Goal: Task Accomplishment & Management: Complete application form

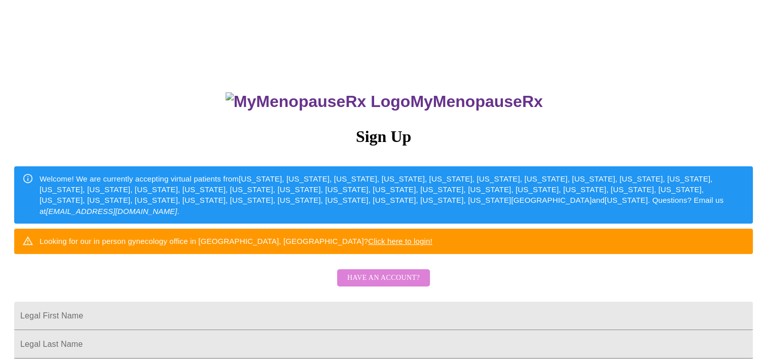
click at [395, 284] on span "Have an account?" at bounding box center [383, 278] width 72 height 13
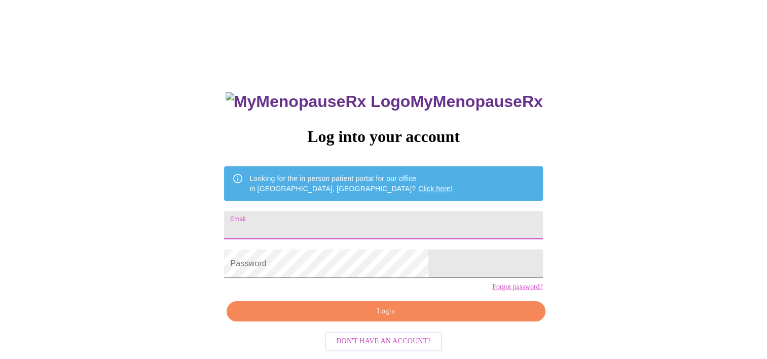
click at [383, 228] on input "Email" at bounding box center [383, 225] width 318 height 28
type input "[EMAIL_ADDRESS][DOMAIN_NAME]"
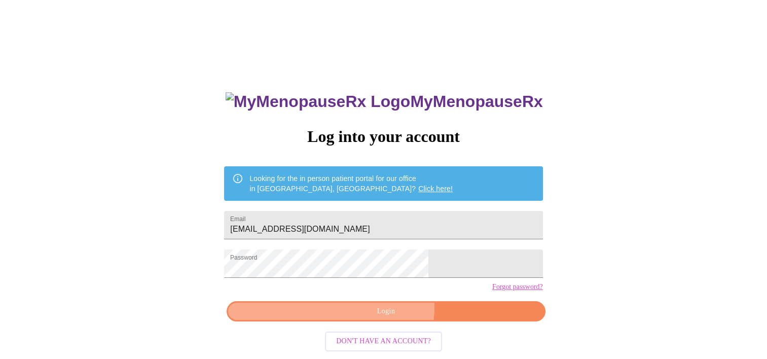
click at [387, 318] on span "Login" at bounding box center [385, 311] width 295 height 13
click at [384, 322] on button "Login" at bounding box center [385, 311] width 318 height 21
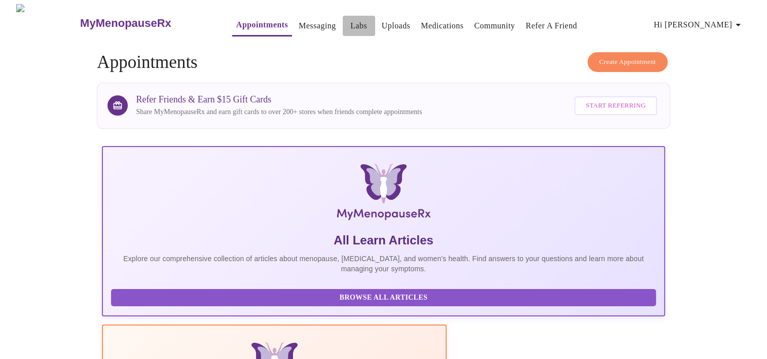
click at [350, 20] on link "Labs" at bounding box center [358, 26] width 17 height 14
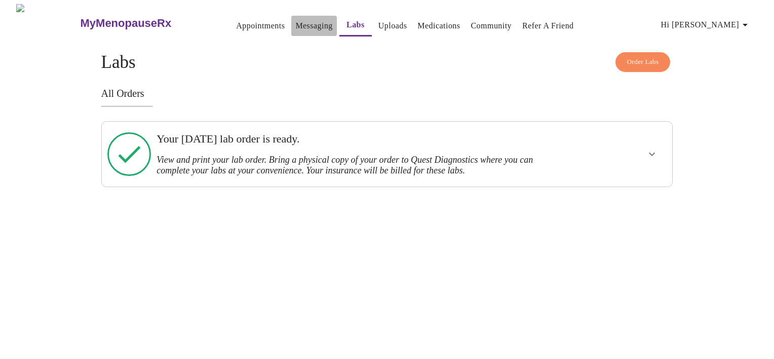
click at [304, 29] on button "Messaging" at bounding box center [313, 26] width 45 height 20
click at [295, 23] on link "Messaging" at bounding box center [313, 26] width 37 height 14
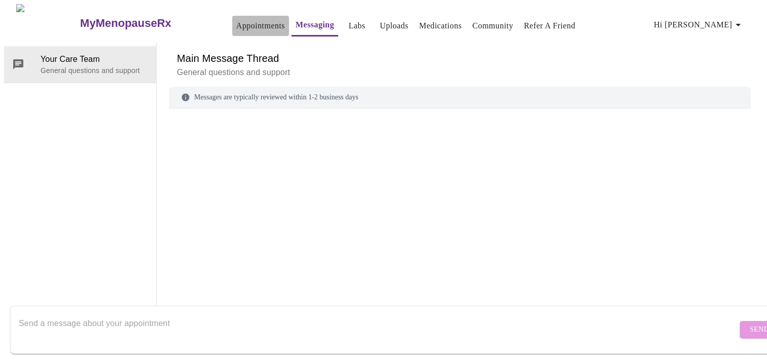
click at [239, 25] on link "Appointments" at bounding box center [260, 26] width 49 height 14
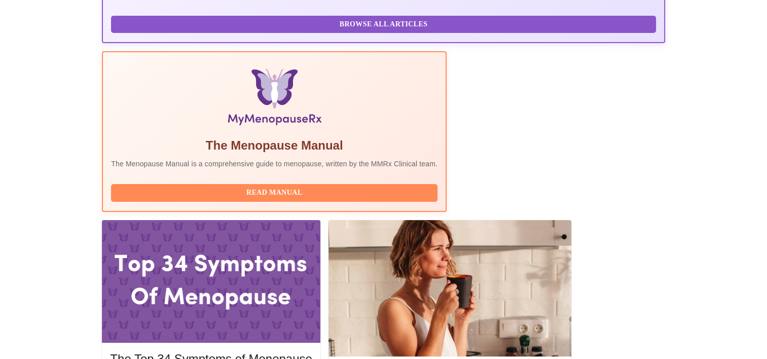
scroll to position [276, 0]
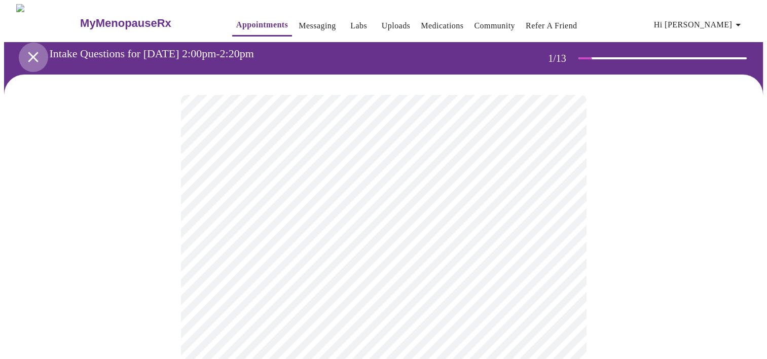
click at [28, 55] on icon "open drawer" at bounding box center [33, 57] width 10 height 10
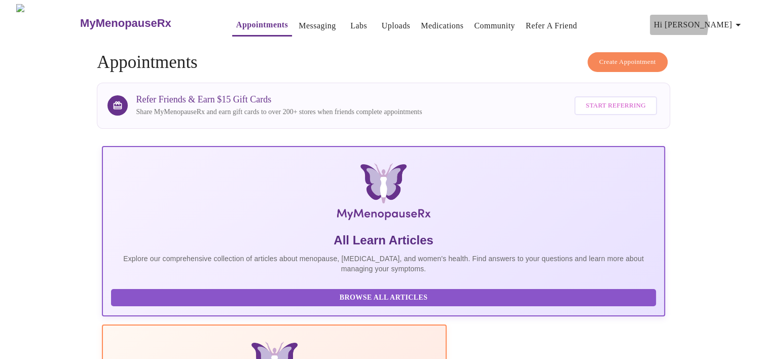
click at [711, 20] on span "Hi [PERSON_NAME]" at bounding box center [699, 25] width 90 height 14
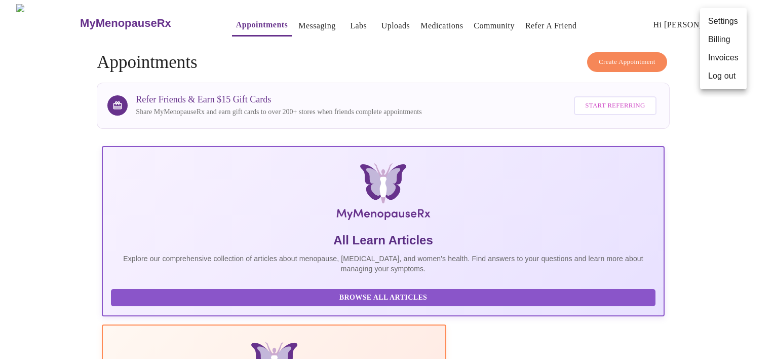
click at [734, 230] on div at bounding box center [387, 179] width 774 height 359
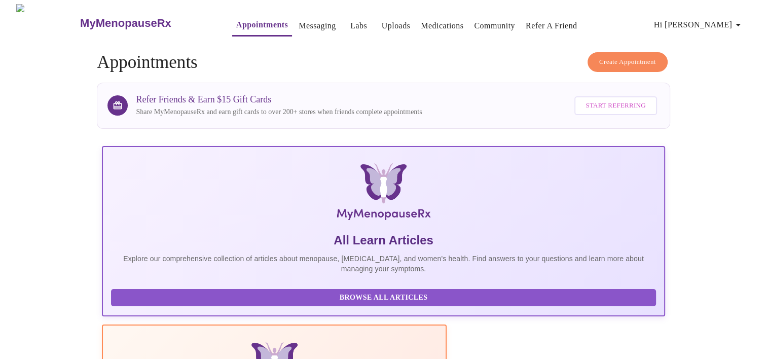
scroll to position [314, 0]
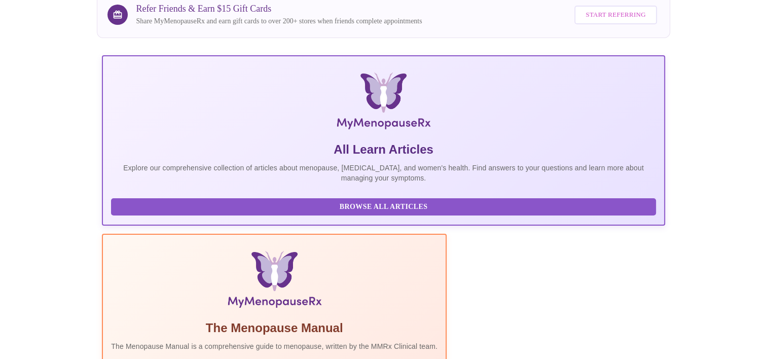
scroll to position [0, 0]
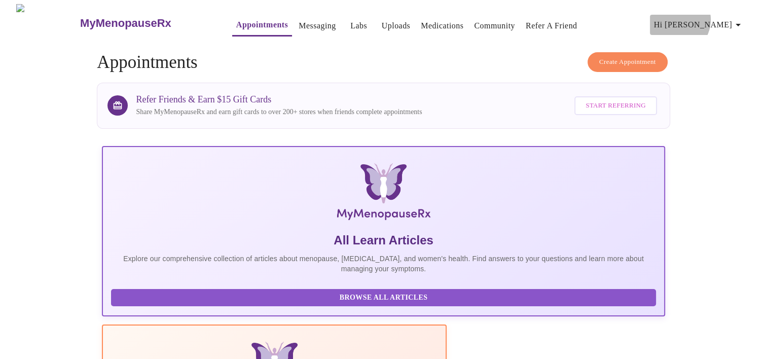
click at [719, 18] on span "Hi [PERSON_NAME]" at bounding box center [699, 25] width 90 height 14
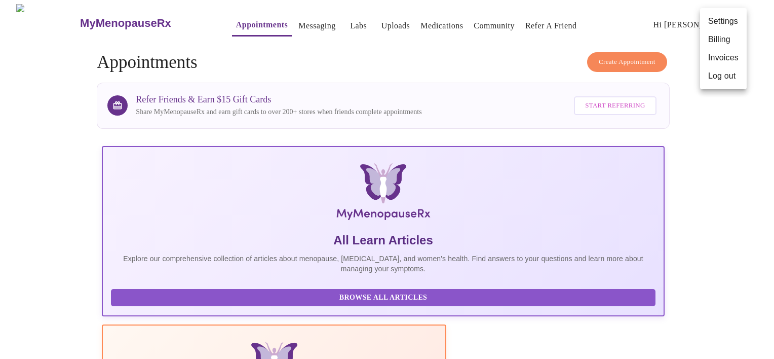
click at [190, 67] on div at bounding box center [387, 179] width 774 height 359
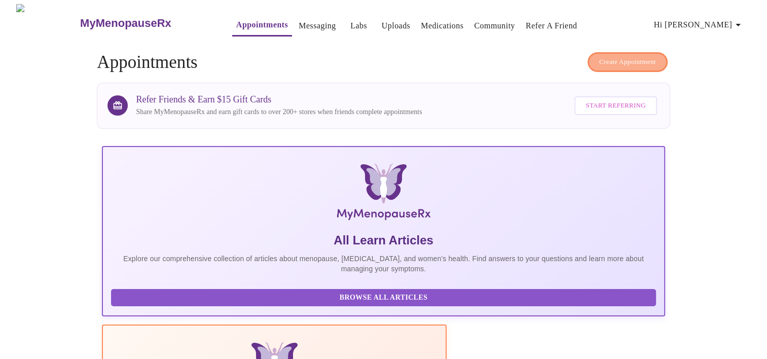
click at [591, 55] on button "Create Appointment" at bounding box center [627, 62] width 80 height 20
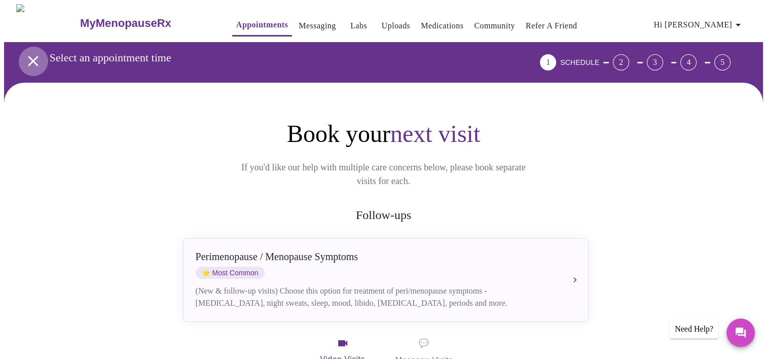
click at [29, 65] on button "open drawer" at bounding box center [33, 61] width 30 height 30
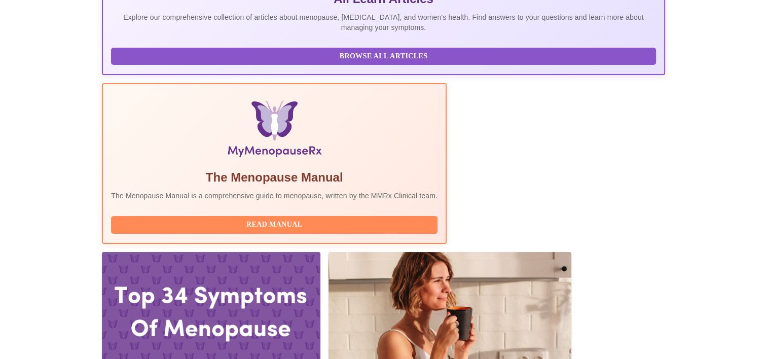
scroll to position [241, 0]
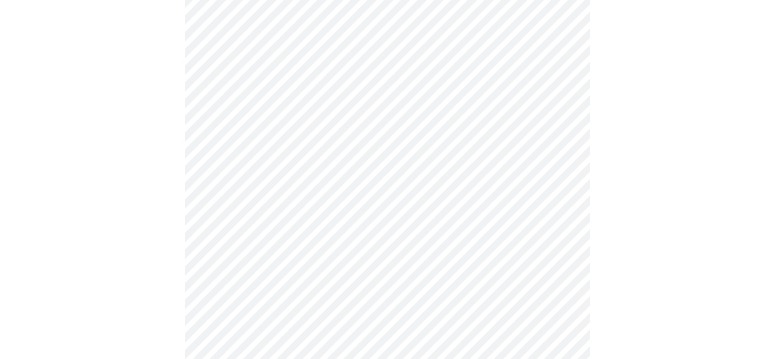
scroll to position [113, 0]
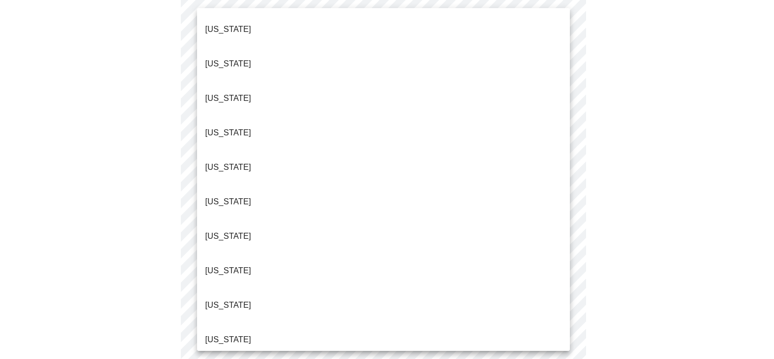
click at [390, 108] on body "MyMenopauseRx Appointments Messaging Labs Uploads Medications Community Refer a…" at bounding box center [387, 353] width 766 height 925
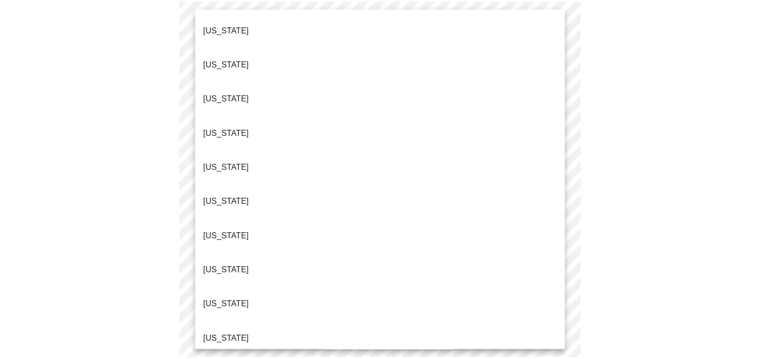
scroll to position [4, 0]
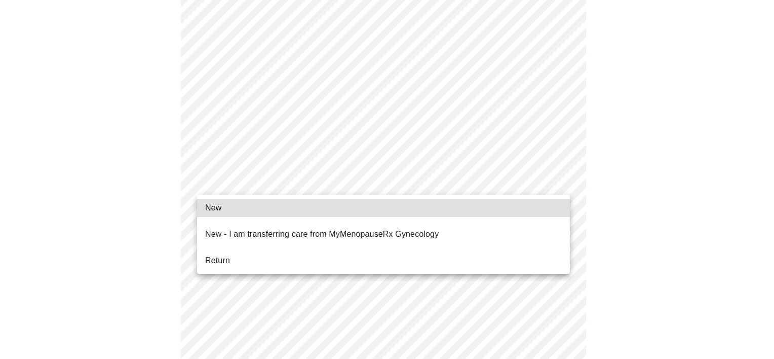
click at [282, 175] on body "MyMenopauseRx Appointments Messaging Labs Uploads Medications Community Refer a…" at bounding box center [387, 350] width 766 height 919
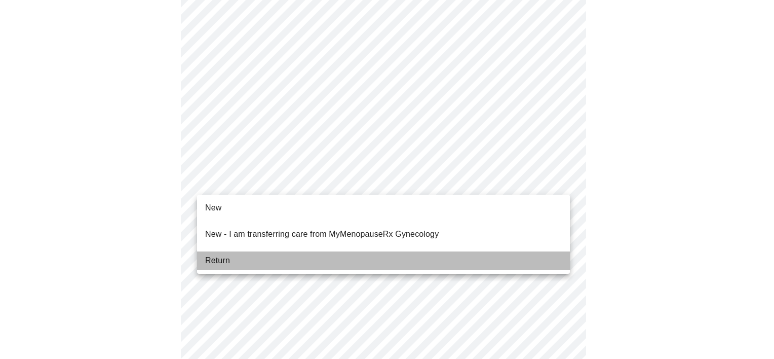
click at [229, 254] on span "Return" at bounding box center [217, 260] width 25 height 12
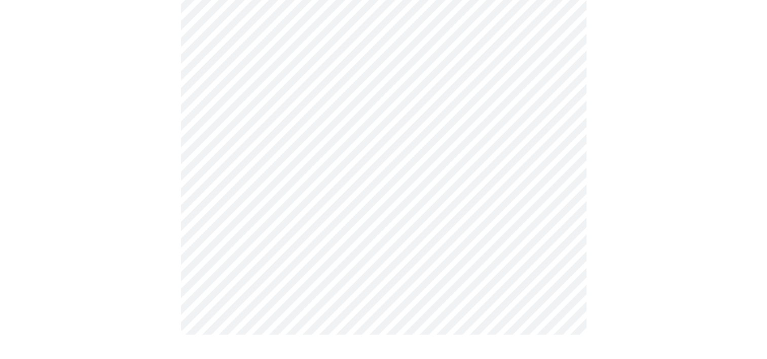
scroll to position [0, 0]
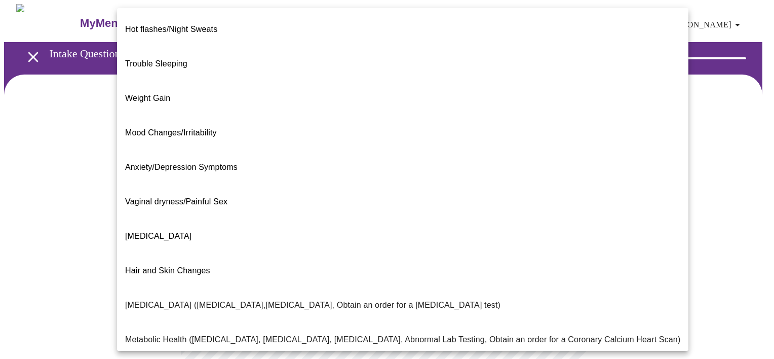
click at [469, 210] on body "MyMenopauseRx Appointments Messaging Labs Uploads Medications Community Refer a…" at bounding box center [387, 308] width 766 height 608
click at [78, 163] on div at bounding box center [387, 179] width 774 height 359
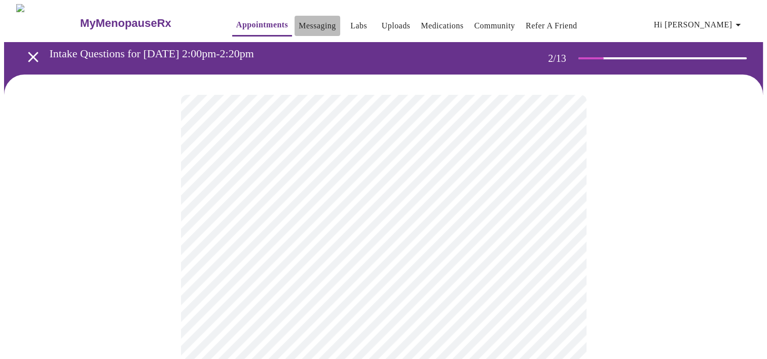
click at [298, 20] on link "Messaging" at bounding box center [316, 26] width 37 height 14
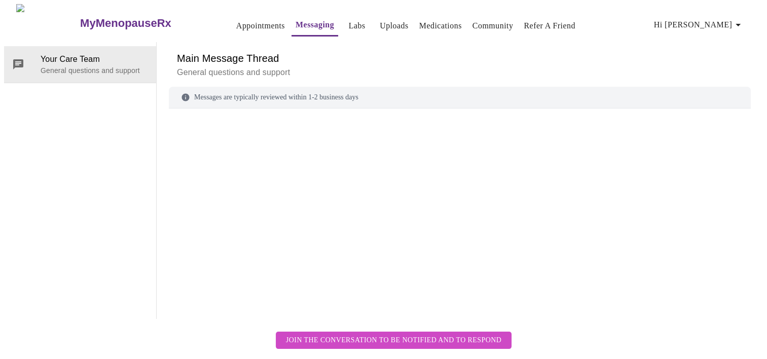
scroll to position [38, 0]
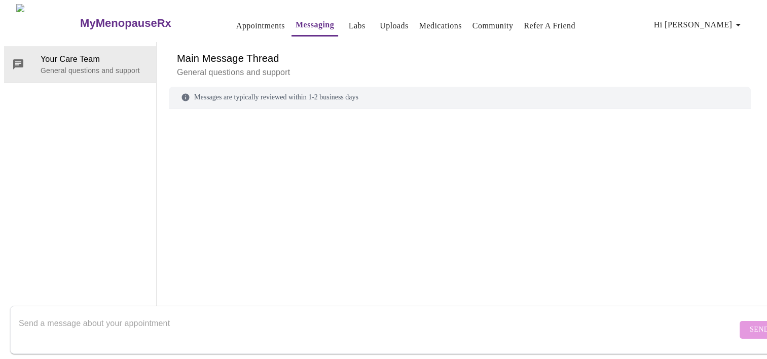
click at [231, 313] on textarea "Send a message about your appointment" at bounding box center [378, 329] width 718 height 32
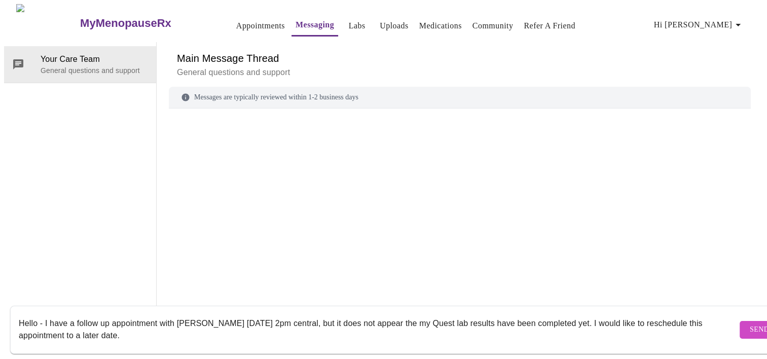
click at [417, 313] on textarea "Hello - I have a follow up appointment with [PERSON_NAME] [DATE] 2pm central, b…" at bounding box center [378, 329] width 718 height 32
type textarea "Hello - I have a follow up appointment with [PERSON_NAME] [DATE] 2pm central, b…"
click at [749, 323] on span "Send" at bounding box center [758, 329] width 19 height 13
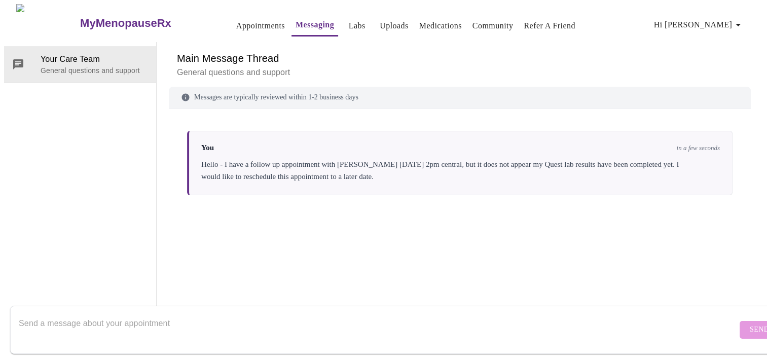
scroll to position [0, 0]
click at [244, 26] on link "Appointments" at bounding box center [260, 26] width 49 height 14
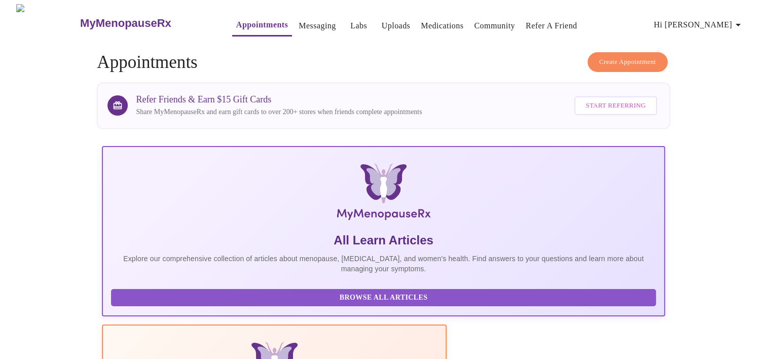
scroll to position [314, 0]
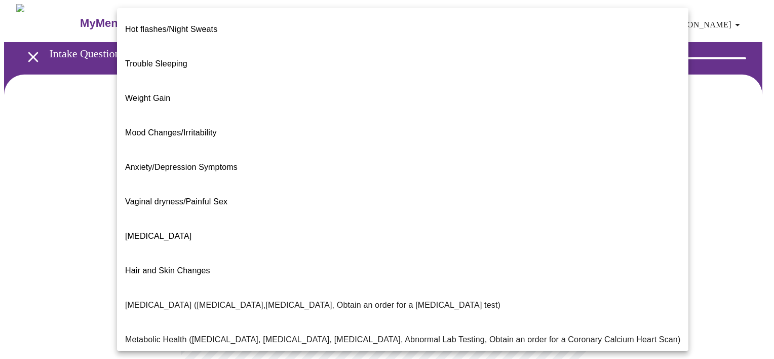
click at [465, 208] on body "MyMenopauseRx Appointments Messaging Labs Uploads Medications Community Refer a…" at bounding box center [387, 308] width 766 height 608
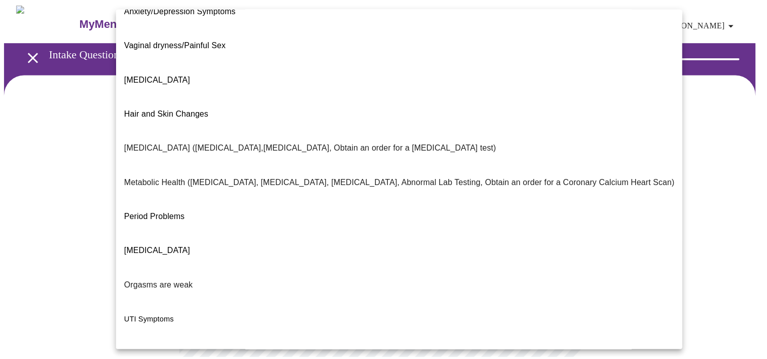
scroll to position [166, 0]
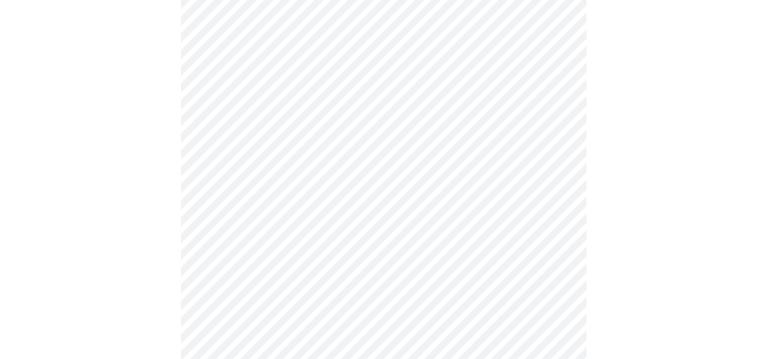
scroll to position [135, 0]
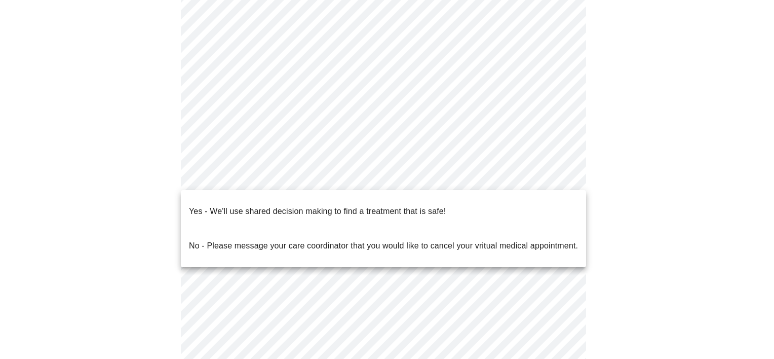
click at [456, 180] on body "MyMenopauseRx Appointments Messaging Labs Uploads Medications Community Refer a…" at bounding box center [387, 170] width 766 height 602
click at [406, 205] on p "Yes - We'll use shared decision making to find a treatment that is safe!" at bounding box center [317, 211] width 257 height 12
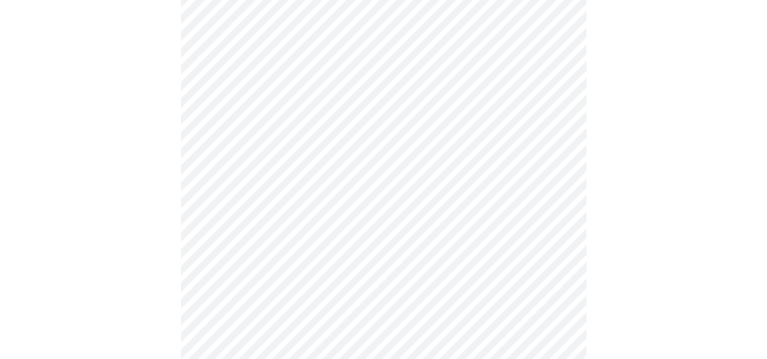
scroll to position [240, 0]
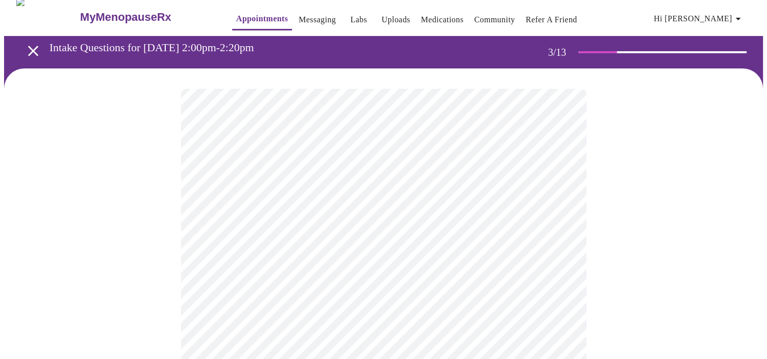
scroll to position [2, 0]
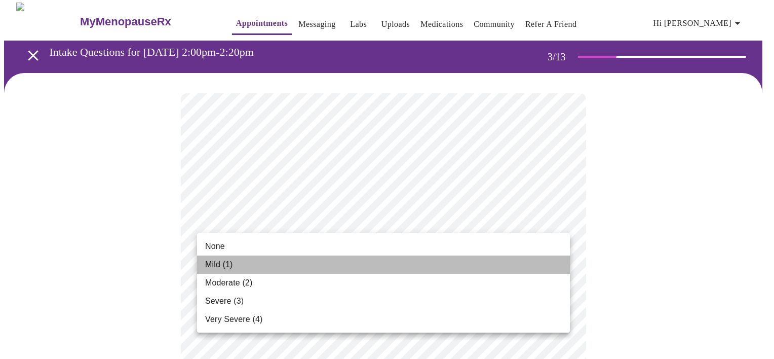
click at [218, 260] on span "Mild (1)" at bounding box center [219, 264] width 28 height 12
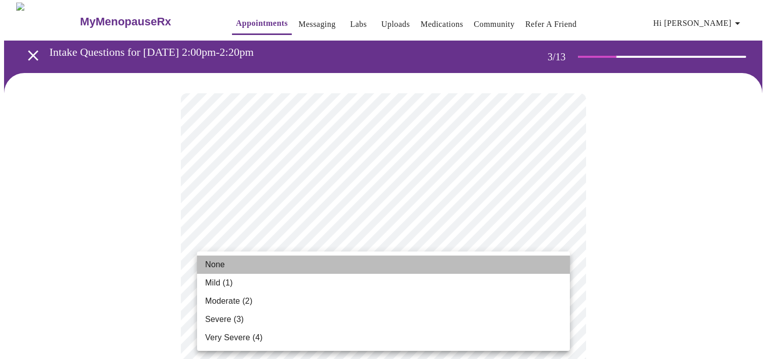
click at [223, 265] on span "None" at bounding box center [215, 264] width 20 height 12
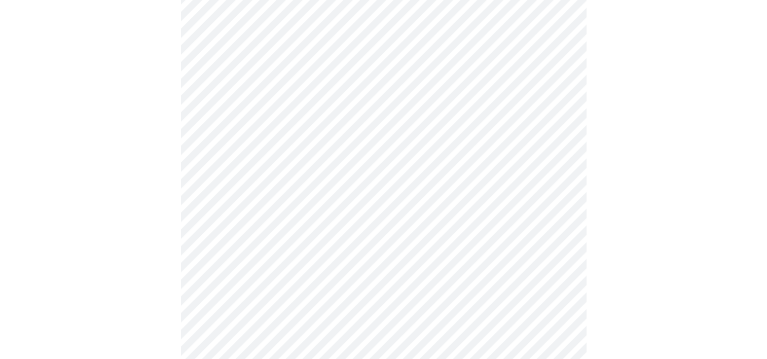
scroll to position [151, 0]
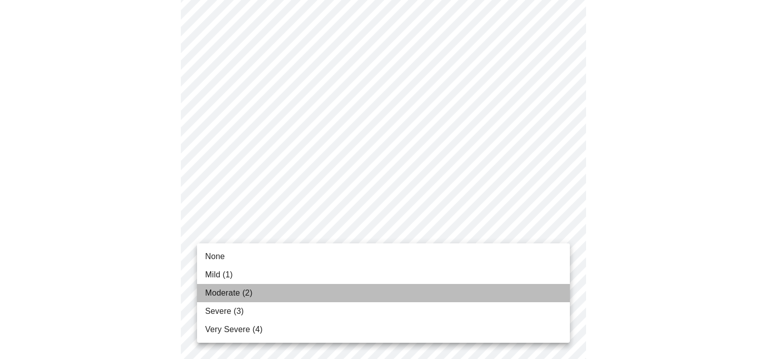
click at [248, 288] on span "Moderate (2)" at bounding box center [228, 293] width 47 height 12
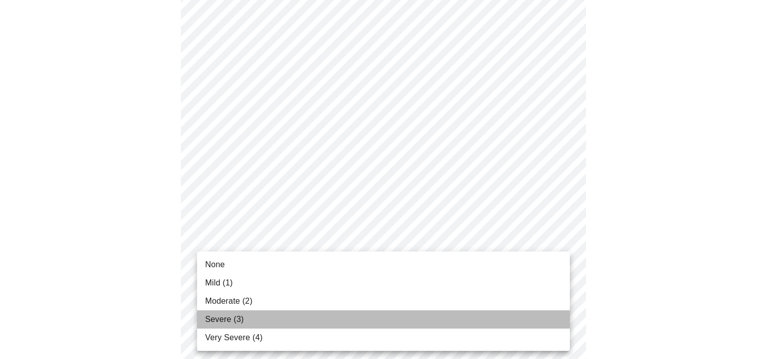
click at [239, 324] on span "Severe (3)" at bounding box center [224, 319] width 39 height 12
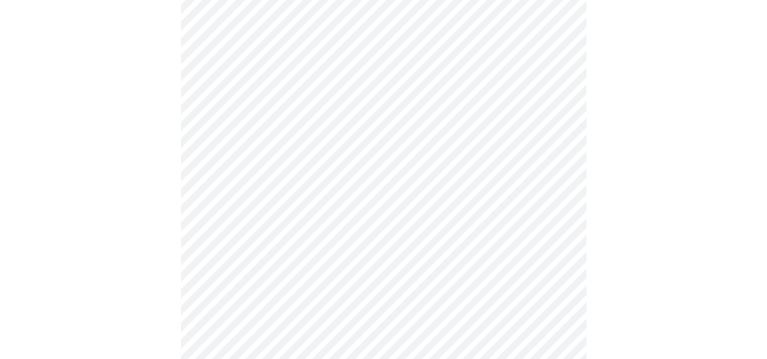
scroll to position [348, 0]
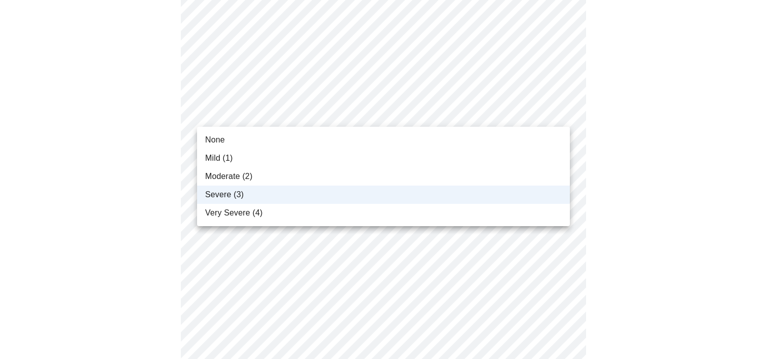
click at [347, 105] on body "MyMenopauseRx Appointments Messaging Labs Uploads Medications Community Refer a…" at bounding box center [387, 301] width 766 height 1290
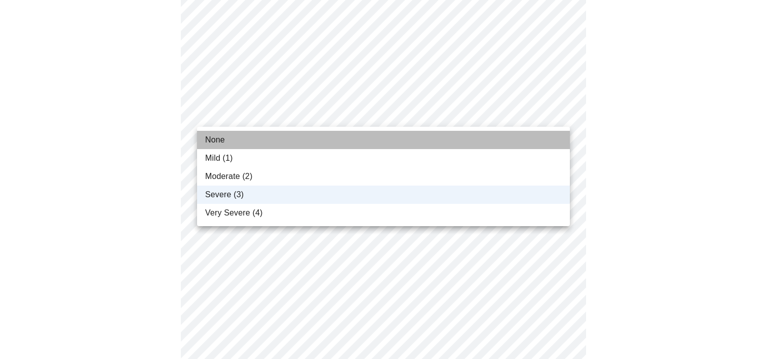
click at [241, 142] on li "None" at bounding box center [383, 140] width 373 height 18
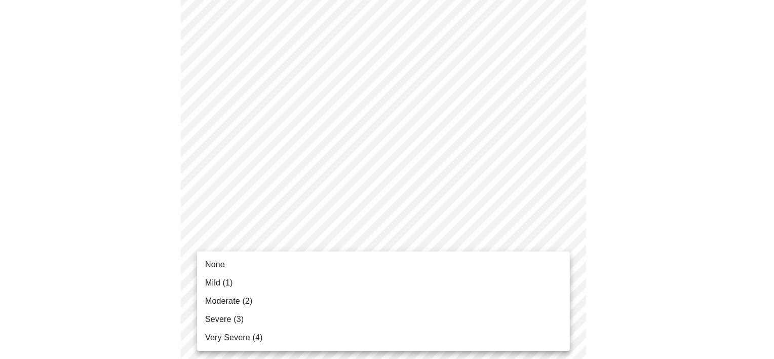
click at [247, 256] on body "MyMenopauseRx Appointments Messaging Labs Uploads Medications Community Refer a…" at bounding box center [387, 301] width 766 height 1290
click at [251, 178] on div at bounding box center [387, 179] width 774 height 359
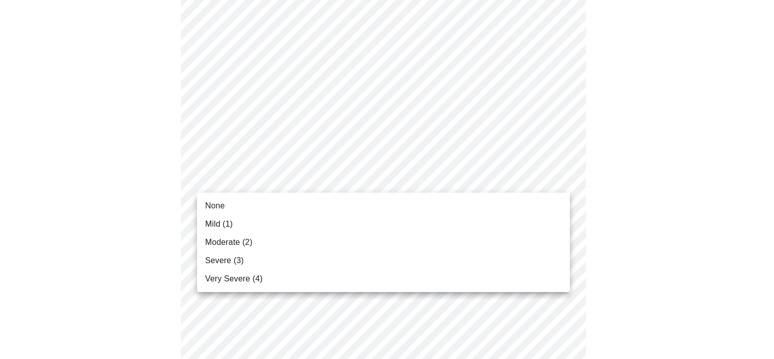
click at [251, 178] on body "MyMenopauseRx Appointments Messaging Labs Uploads Medications Community Refer a…" at bounding box center [387, 301] width 766 height 1290
click at [230, 255] on span "Severe (3)" at bounding box center [224, 260] width 39 height 12
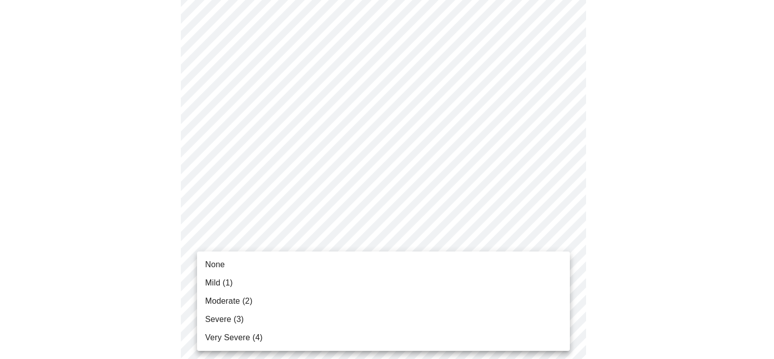
click at [230, 255] on body "MyMenopauseRx Appointments Messaging Labs Uploads Medications Community Refer a…" at bounding box center [387, 294] width 766 height 1276
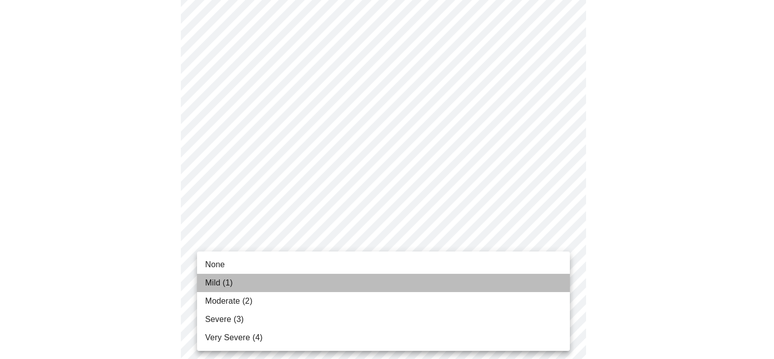
click at [227, 281] on span "Mild (1)" at bounding box center [219, 283] width 28 height 12
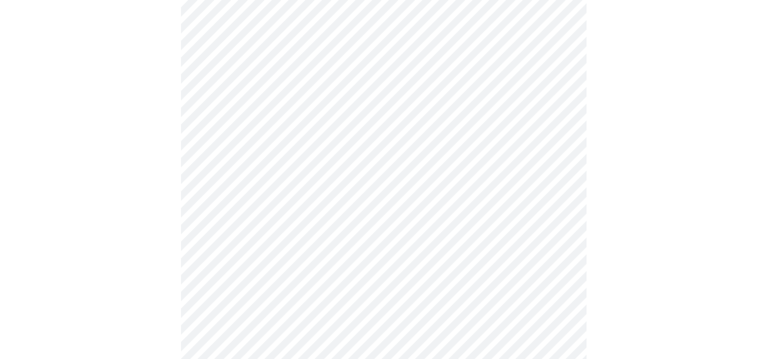
scroll to position [576, 0]
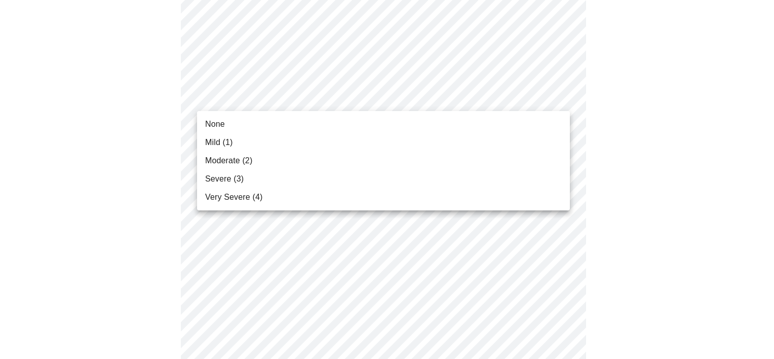
click at [288, 96] on body "MyMenopauseRx Appointments Messaging Labs Uploads Medications Community Refer a…" at bounding box center [387, 60] width 766 height 1262
click at [247, 140] on li "Mild (1)" at bounding box center [383, 142] width 373 height 18
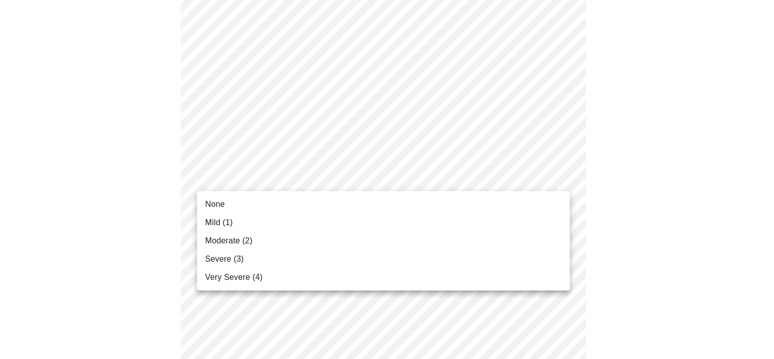
click at [262, 174] on body "MyMenopauseRx Appointments Messaging Labs Uploads Medications Community Refer a…" at bounding box center [387, 53] width 766 height 1248
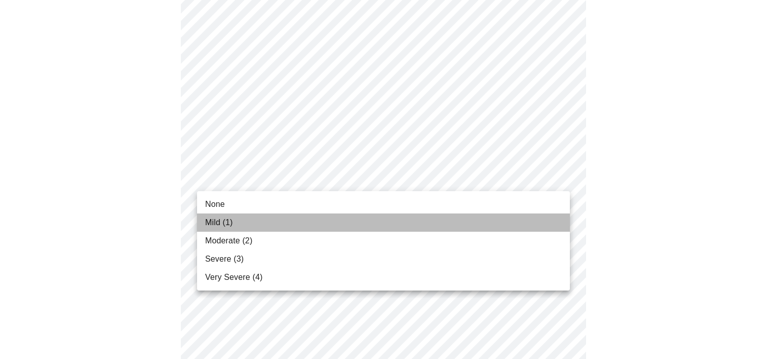
click at [241, 222] on li "Mild (1)" at bounding box center [383, 222] width 373 height 18
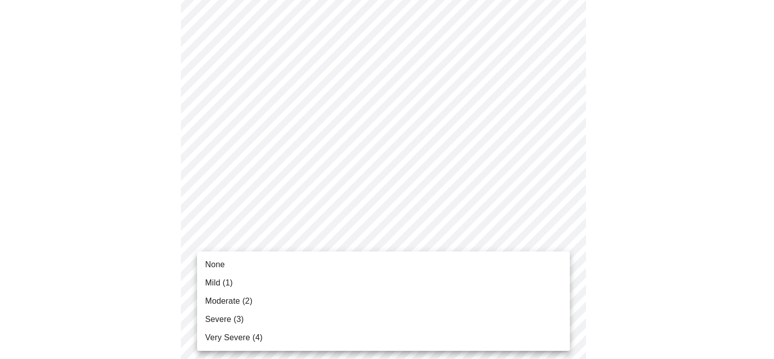
click at [242, 254] on body "MyMenopauseRx Appointments Messaging Labs Uploads Medications Community Refer a…" at bounding box center [387, 46] width 766 height 1234
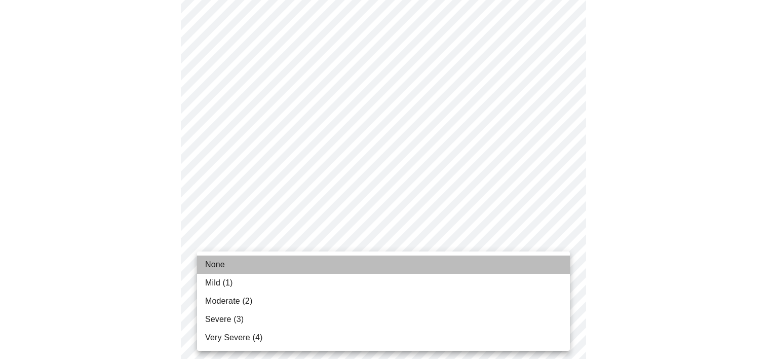
click at [239, 269] on li "None" at bounding box center [383, 264] width 373 height 18
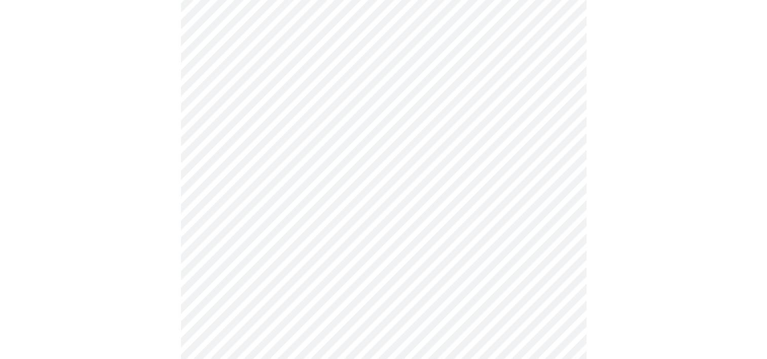
scroll to position [829, 0]
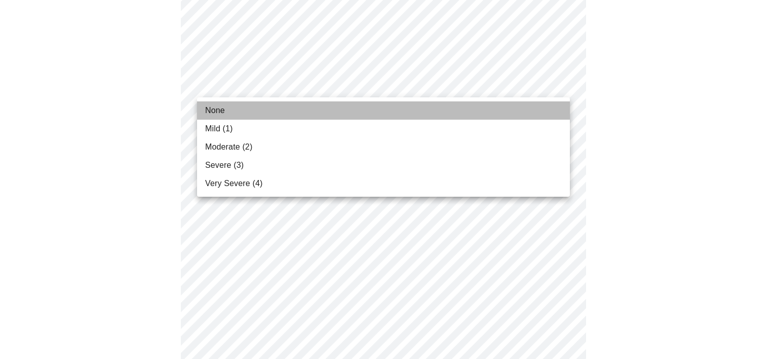
click at [284, 113] on li "None" at bounding box center [383, 110] width 373 height 18
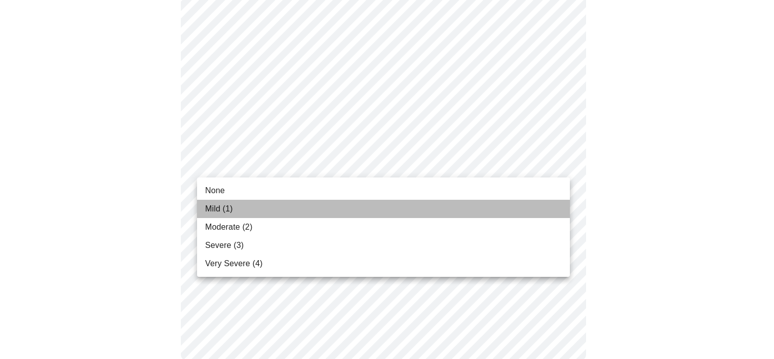
click at [261, 205] on li "Mild (1)" at bounding box center [383, 209] width 373 height 18
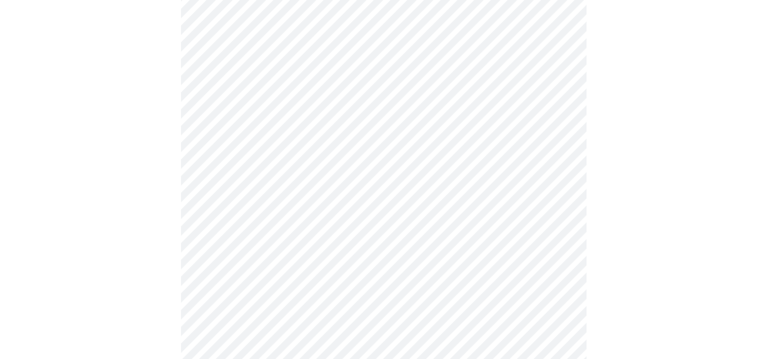
scroll to position [117, 0]
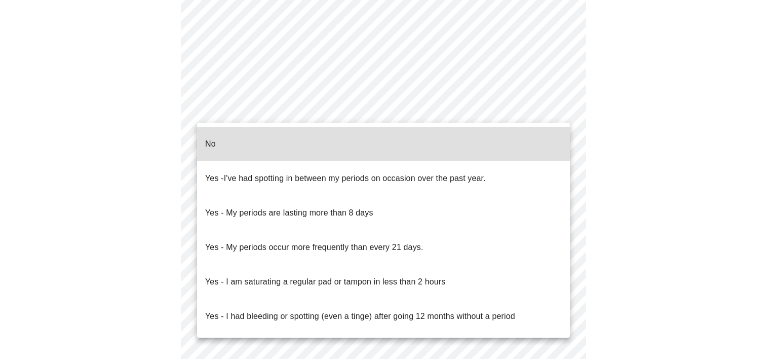
click at [357, 174] on span "I've had spotting in between my periods on occasion over the past year." at bounding box center [355, 178] width 262 height 9
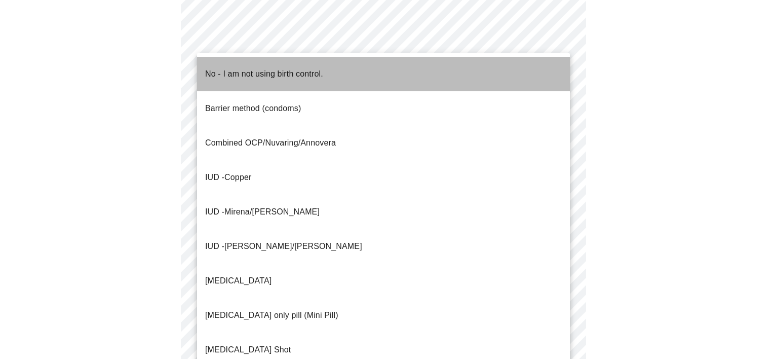
click at [262, 68] on p "No - I am not using birth control." at bounding box center [264, 74] width 118 height 12
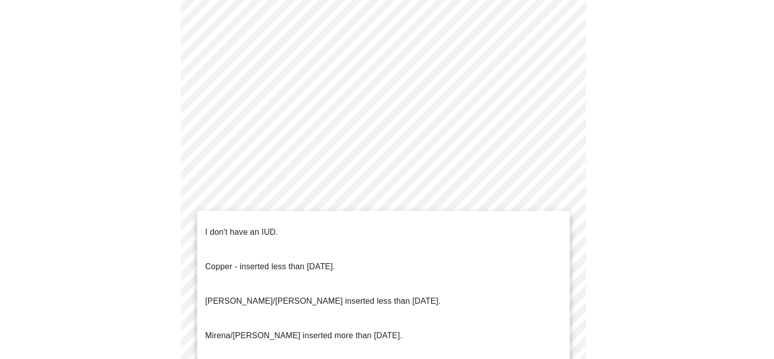
click at [265, 233] on span "I don't have an IUD." at bounding box center [241, 232] width 73 height 28
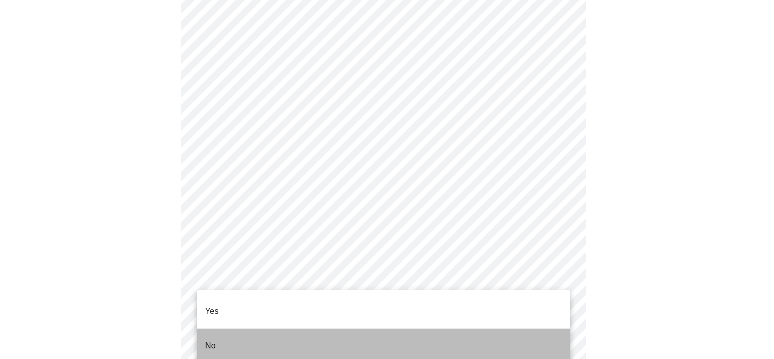
click at [254, 328] on li "No" at bounding box center [383, 345] width 373 height 34
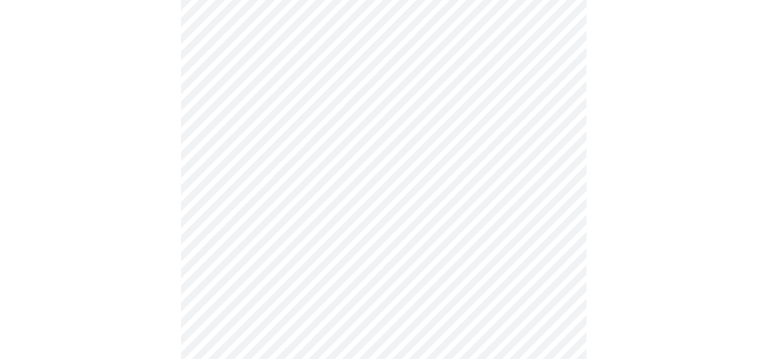
scroll to position [2760, 0]
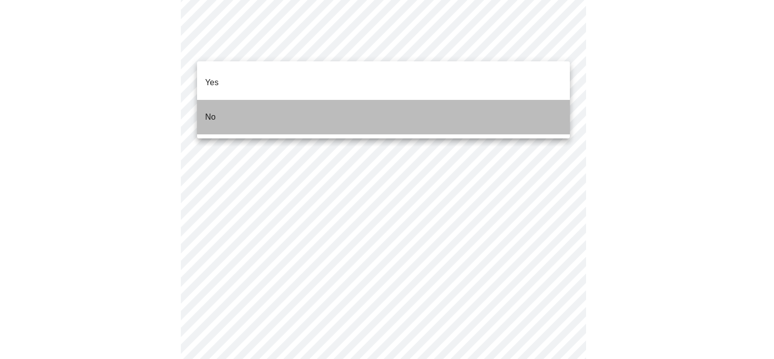
click at [307, 109] on li "No" at bounding box center [383, 117] width 373 height 34
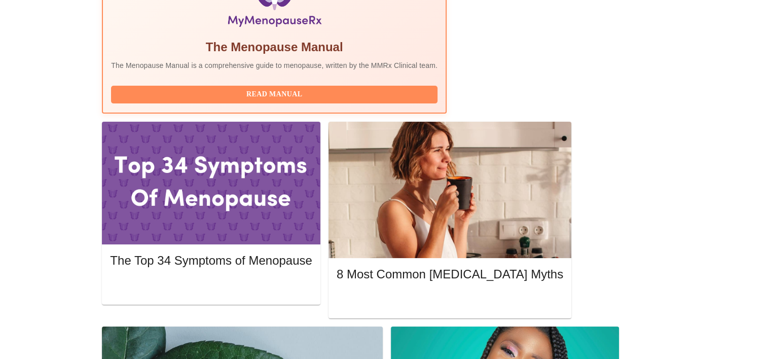
scroll to position [381, 0]
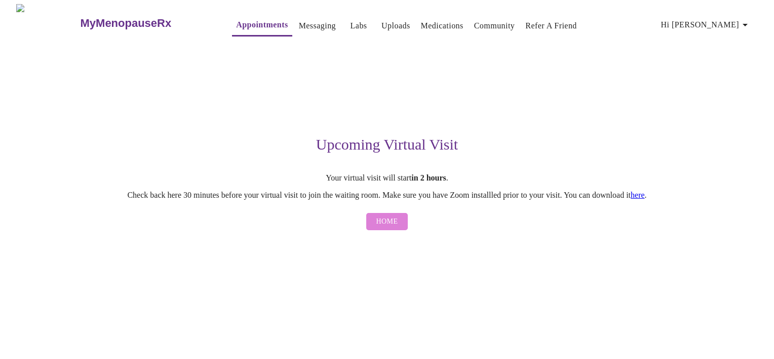
click at [396, 224] on span "Home" at bounding box center [387, 221] width 22 height 13
